Goal: Task Accomplishment & Management: Manage account settings

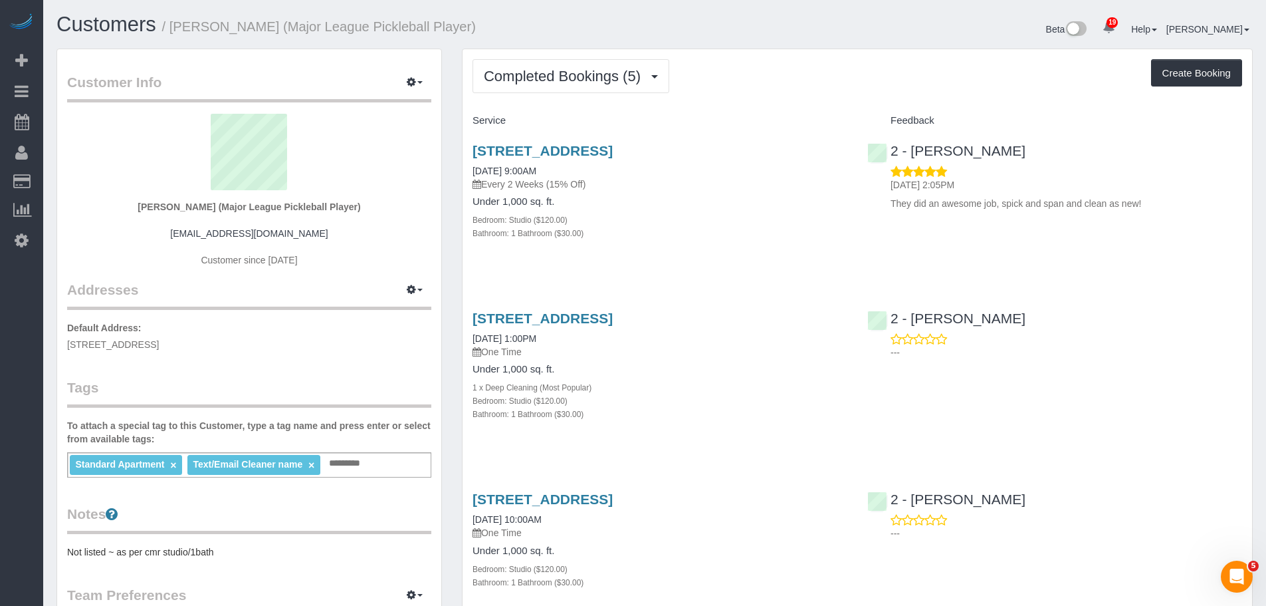
click at [739, 227] on div "Bathroom: 1 Bathroom ($30.00)" at bounding box center [660, 232] width 375 height 13
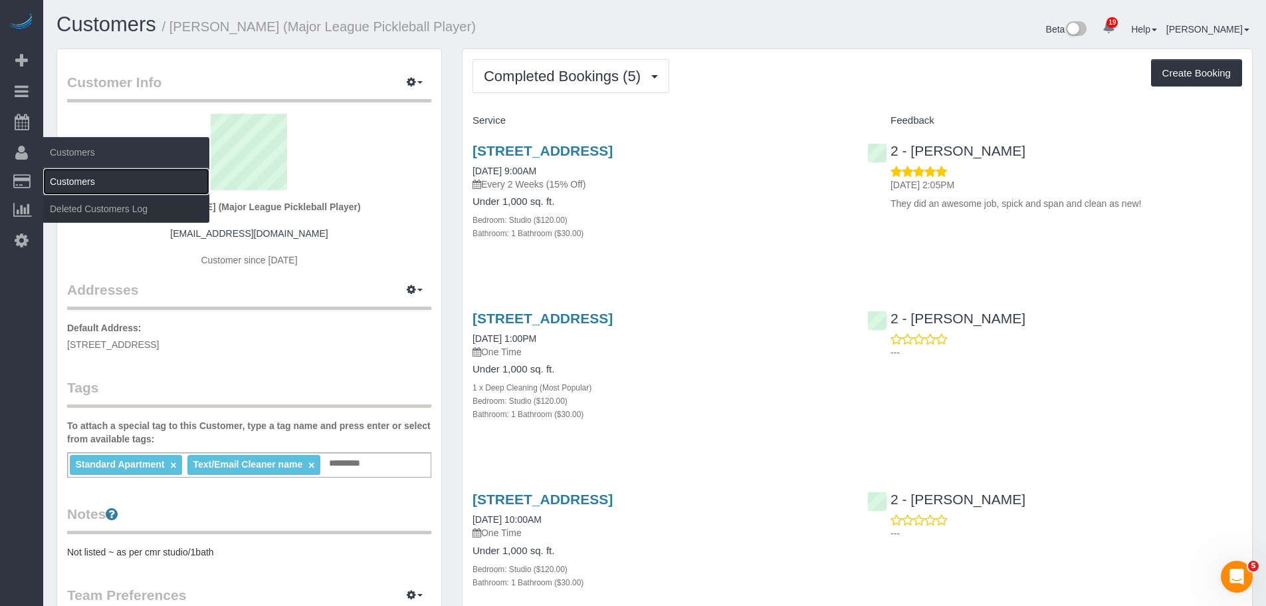
drag, startPoint x: 74, startPoint y: 174, endPoint x: 182, endPoint y: 178, distance: 107.8
click at [74, 174] on link "Customers" at bounding box center [126, 181] width 166 height 27
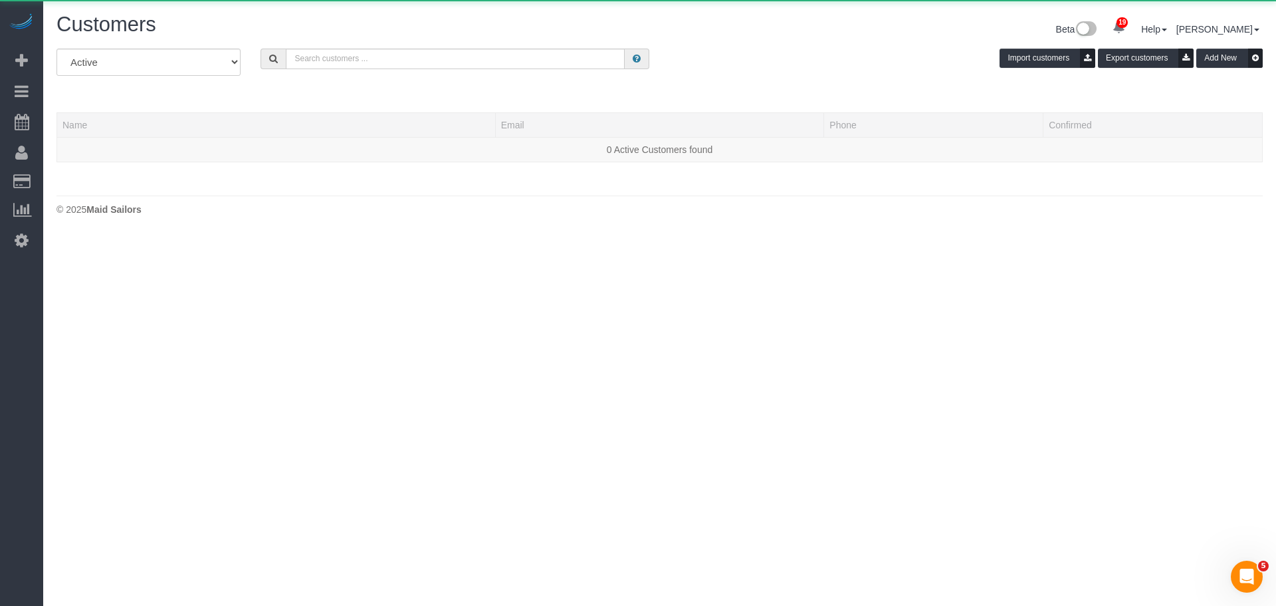
click at [299, 69] on div "All Active Archived Import customers Export customers Add New" at bounding box center [660, 67] width 1227 height 37
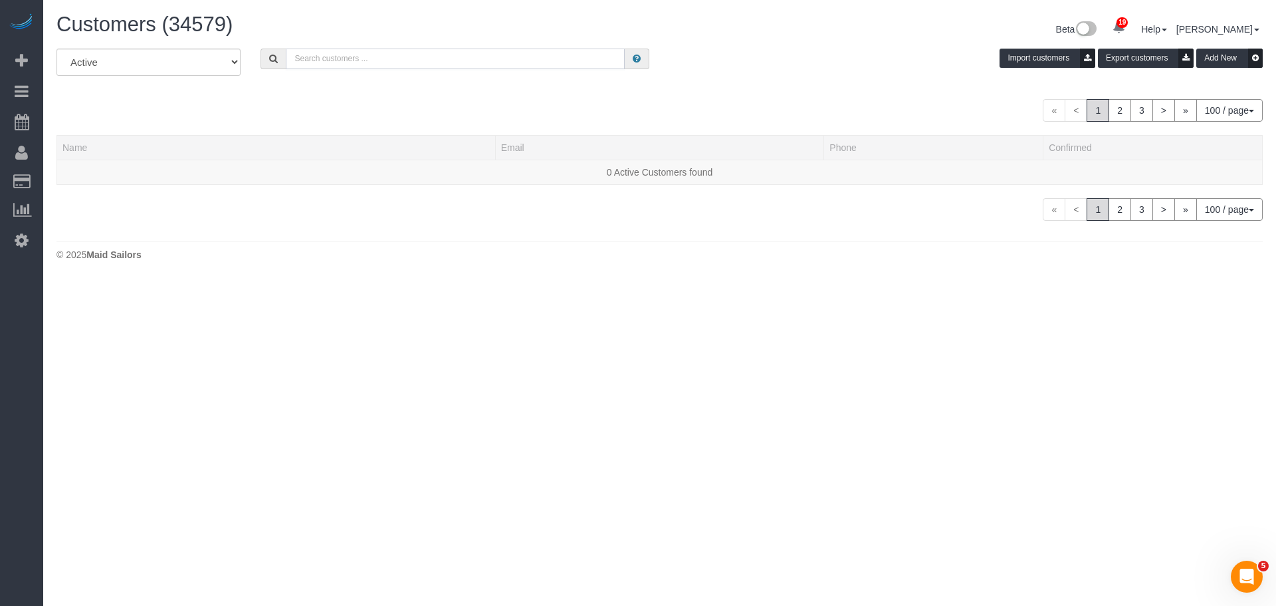
click at [312, 63] on input "text" at bounding box center [455, 59] width 339 height 21
paste input "[PERSON_NAME]"
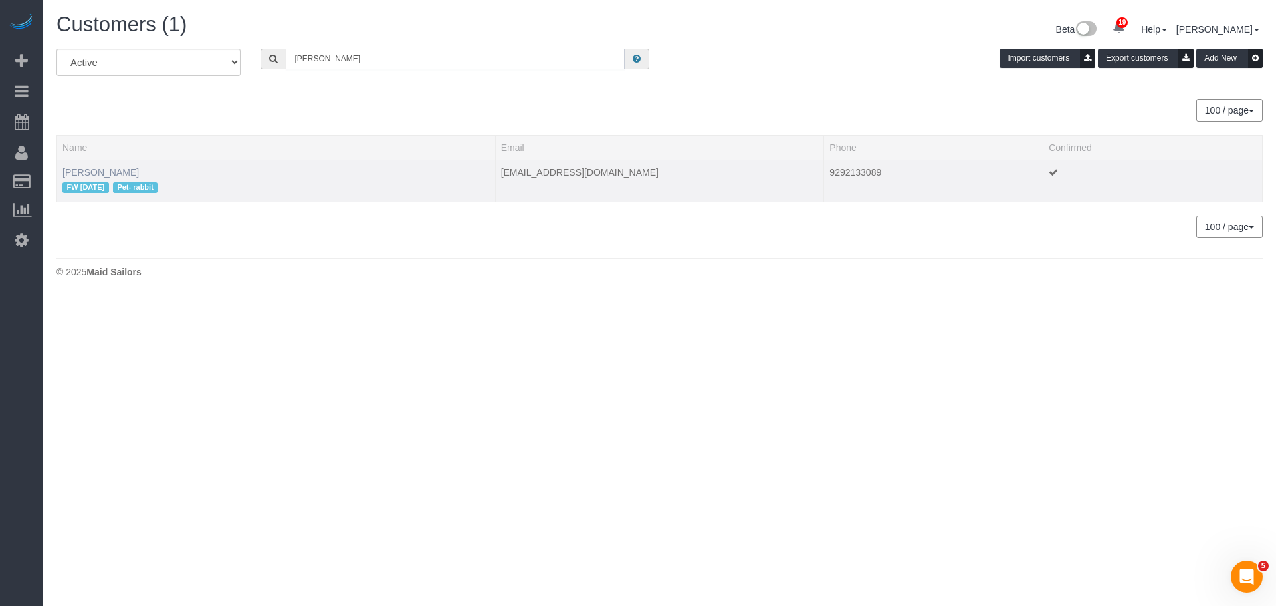
type input "[PERSON_NAME]"
click at [94, 174] on link "[PERSON_NAME]" at bounding box center [100, 172] width 76 height 11
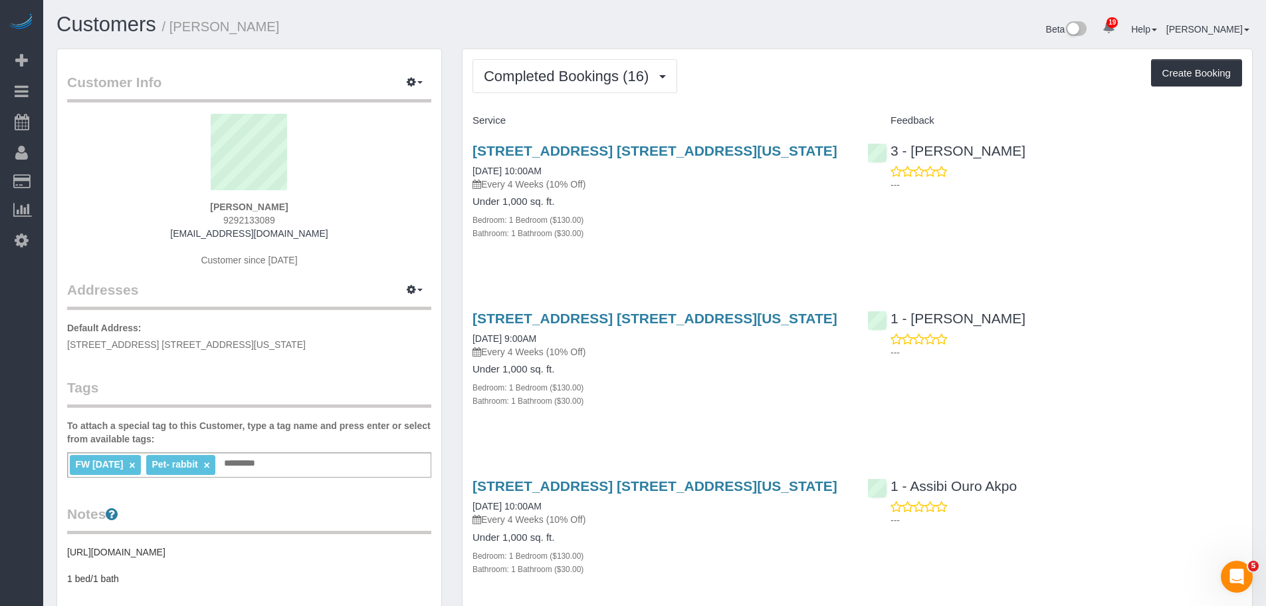
drag, startPoint x: 254, startPoint y: 202, endPoint x: 287, endPoint y: 202, distance: 33.2
click at [287, 202] on div "[PERSON_NAME] 9292133089 [EMAIL_ADDRESS][DOMAIN_NAME] Customer since [DATE]" at bounding box center [249, 197] width 364 height 166
click at [592, 72] on span "Completed Bookings (16)" at bounding box center [570, 76] width 172 height 17
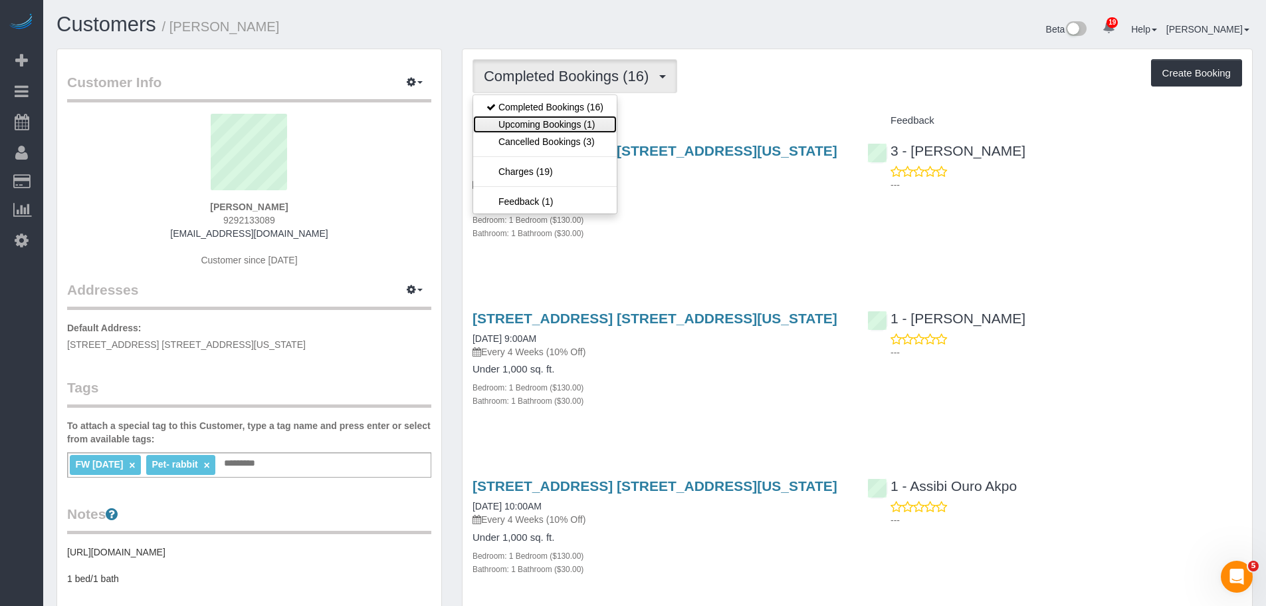
click at [580, 121] on link "Upcoming Bookings (1)" at bounding box center [545, 124] width 144 height 17
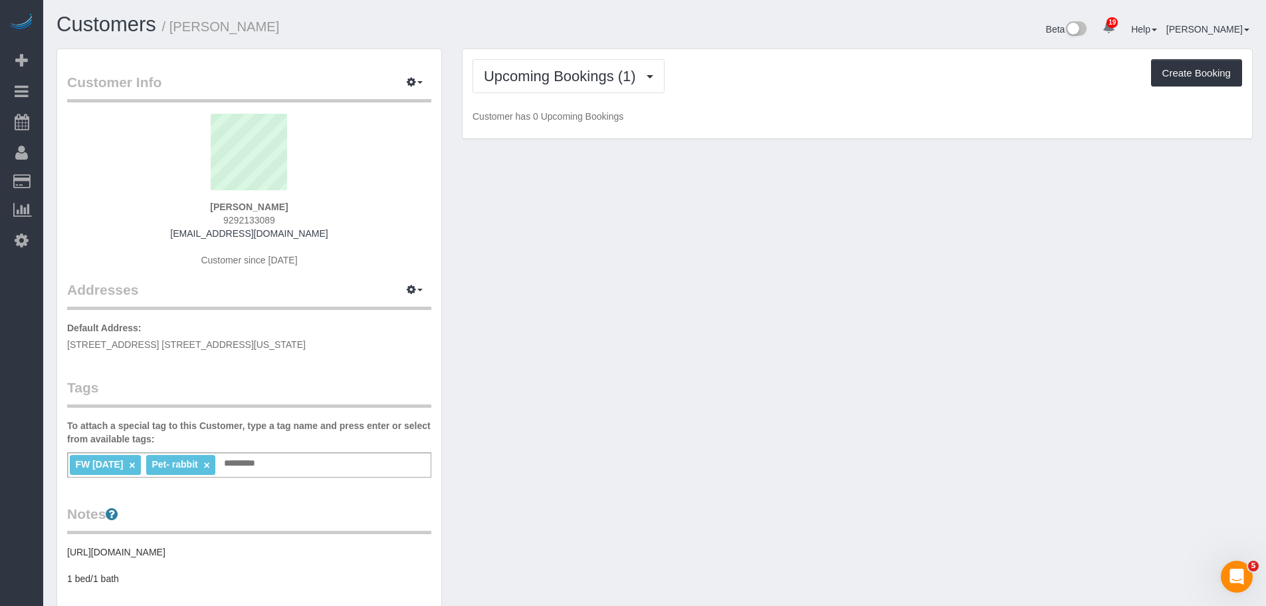
click at [787, 101] on div "Upcoming Bookings (1) Completed Bookings (16) Upcoming Bookings (1) Cancelled B…" at bounding box center [858, 94] width 790 height 90
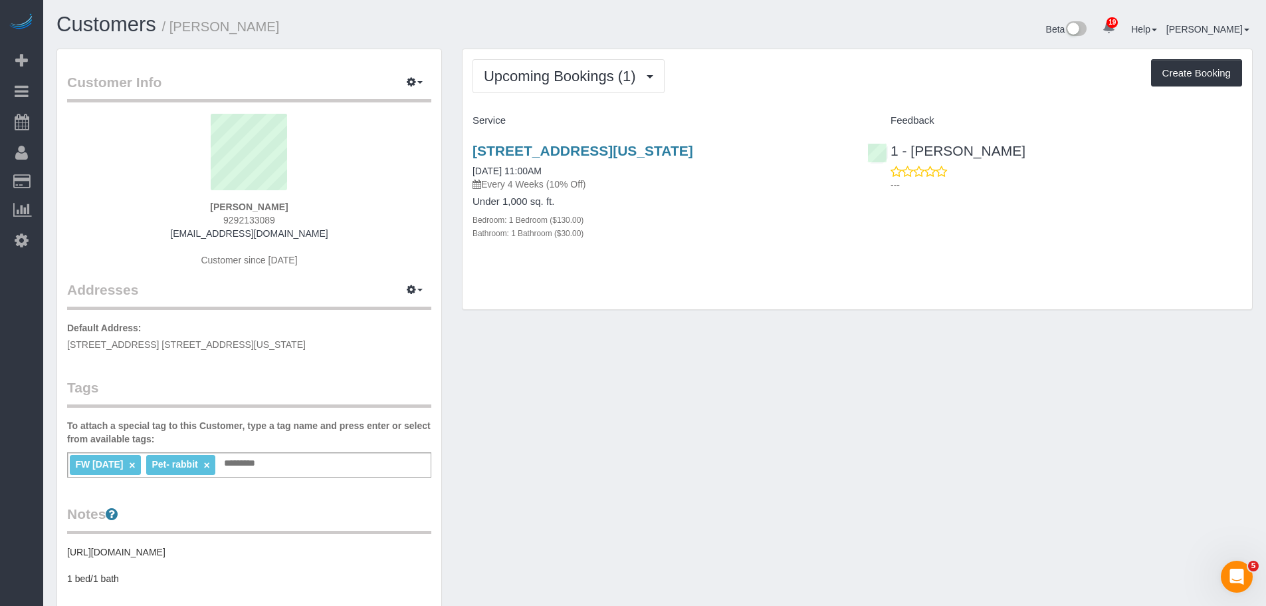
click at [731, 105] on div "Upcoming Bookings (1) Completed Bookings (16) Upcoming Bookings (1) Cancelled B…" at bounding box center [858, 179] width 790 height 261
click at [799, 110] on div "Service" at bounding box center [660, 121] width 395 height 23
click at [553, 78] on span "Upcoming Bookings (1)" at bounding box center [563, 76] width 159 height 17
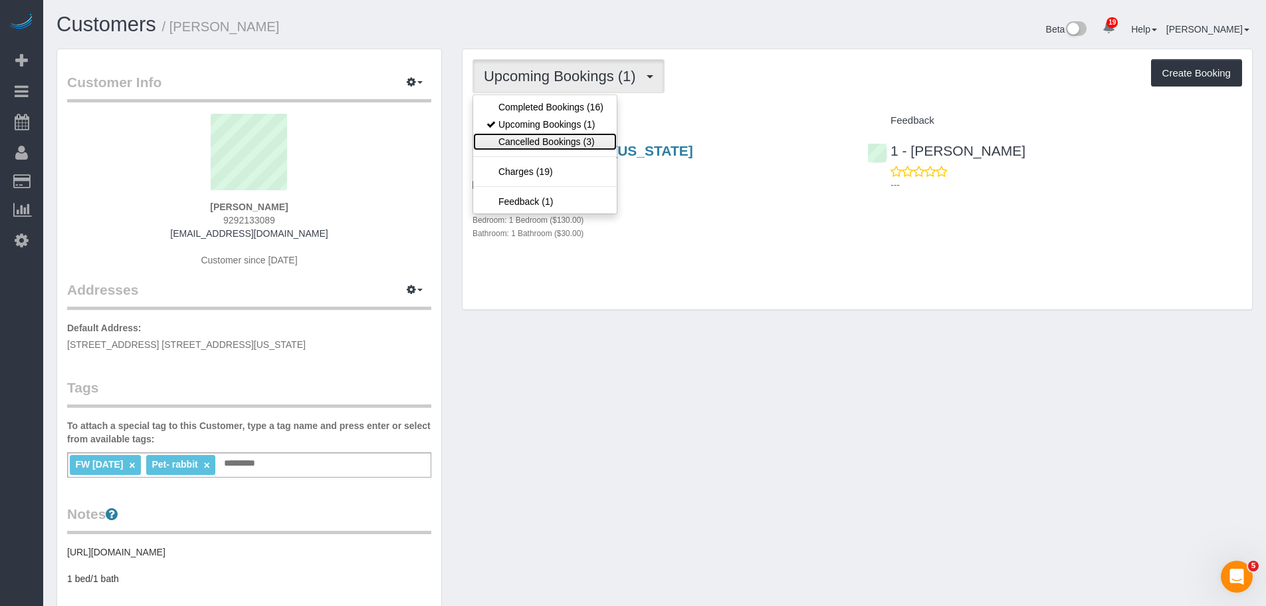
click at [556, 141] on link "Cancelled Bookings (3)" at bounding box center [545, 141] width 144 height 17
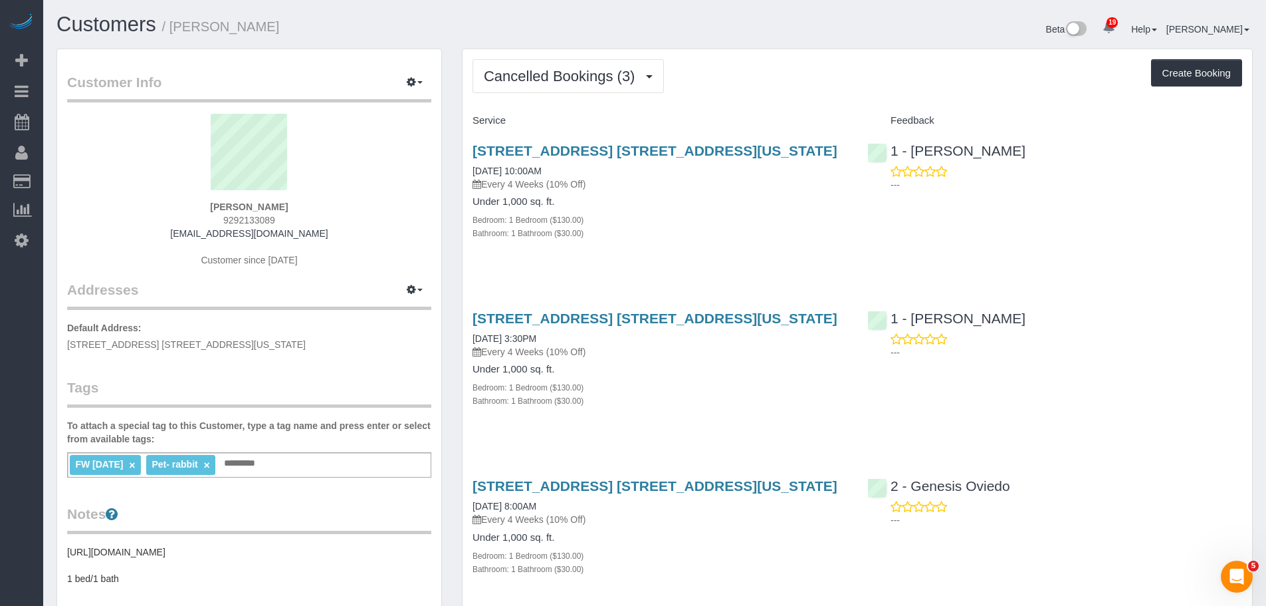
click at [778, 104] on div "Cancelled Bookings (3) Completed Bookings (16) Upcoming Bookings (1) Cancelled …" at bounding box center [858, 347] width 790 height 596
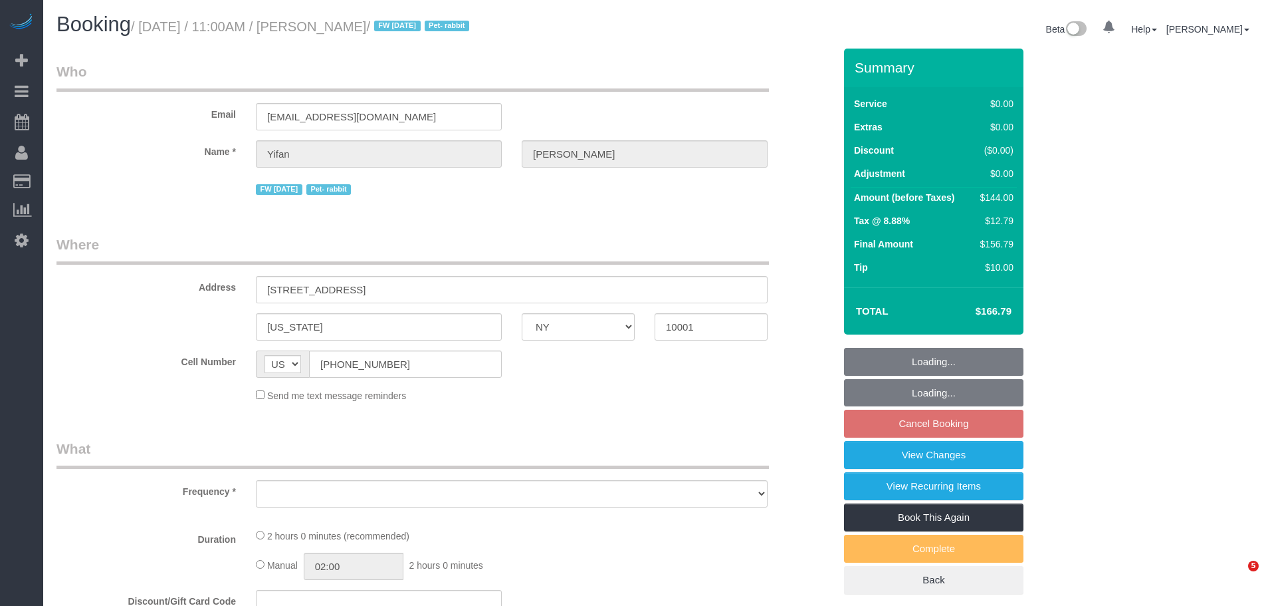
select select "NY"
select select "number:59"
select select "number:75"
select select "number:15"
select select "number:6"
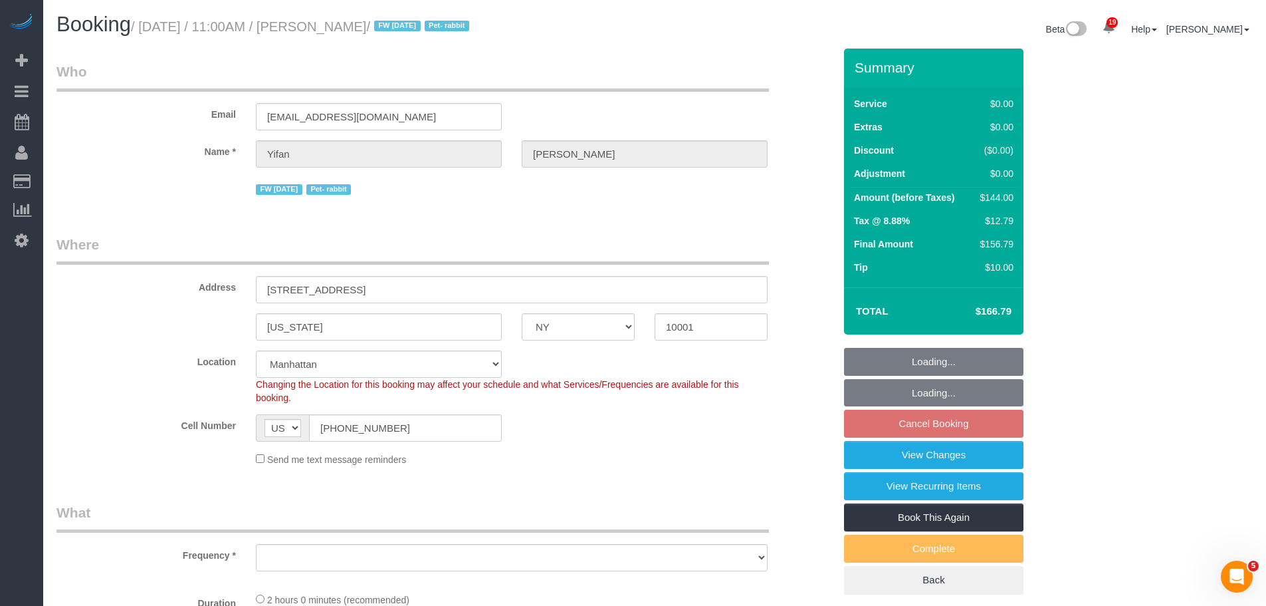
select select "object:948"
select select "string:stripe-pm_1PSAjF4VGloSiKo7RDmlyOAP"
select select "object:1055"
select select "spot4"
select select "1"
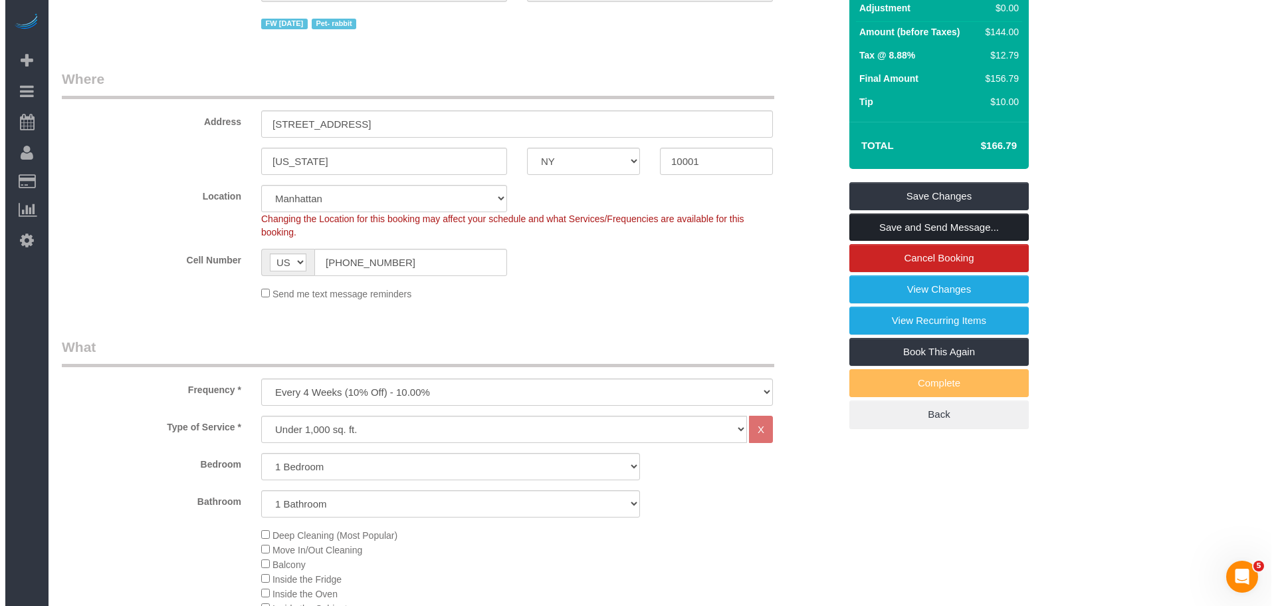
scroll to position [133, 0]
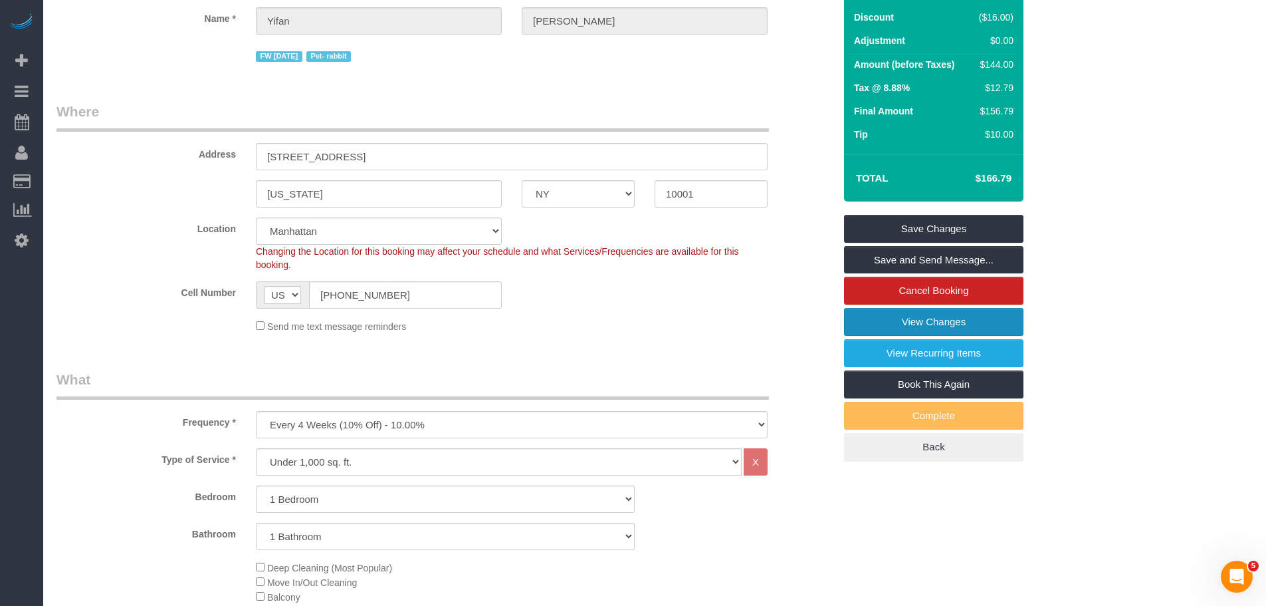
click at [938, 320] on link "View Changes" at bounding box center [933, 322] width 179 height 28
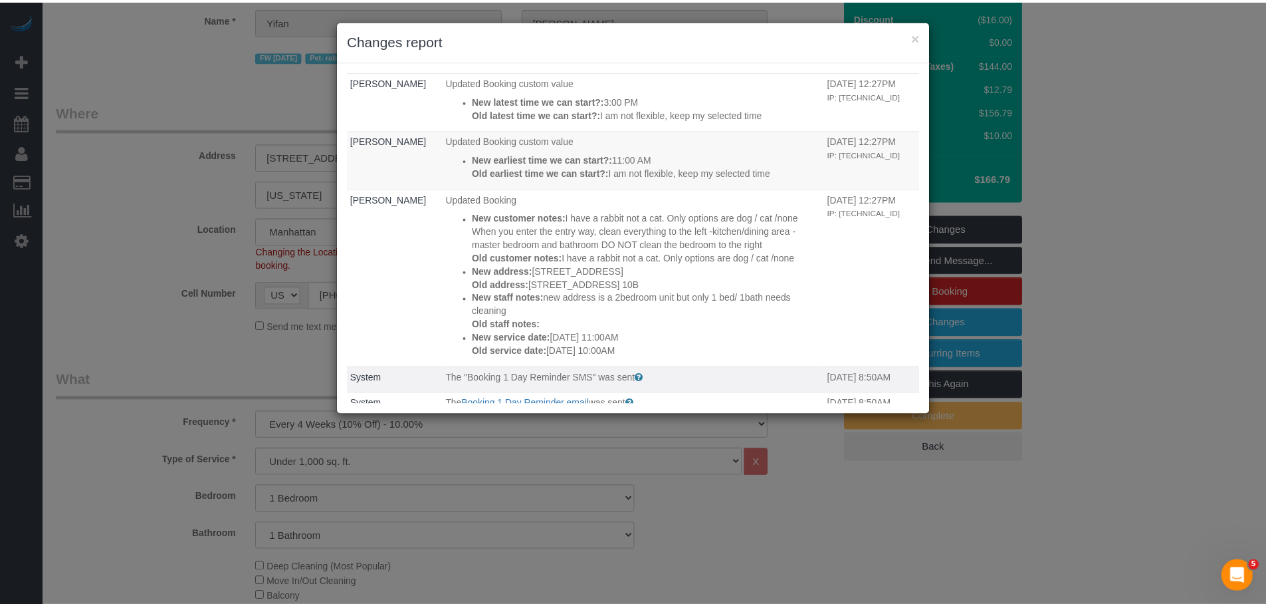
scroll to position [0, 0]
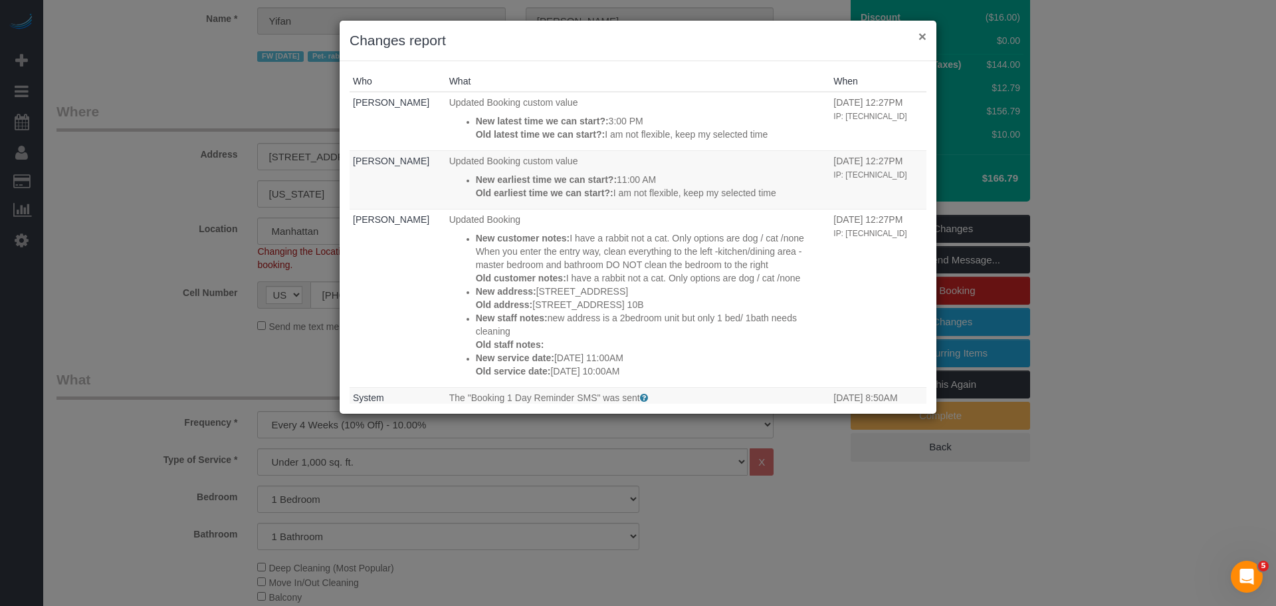
click at [919, 40] on button "×" at bounding box center [923, 36] width 8 height 14
